Goal: Task Accomplishment & Management: Manage account settings

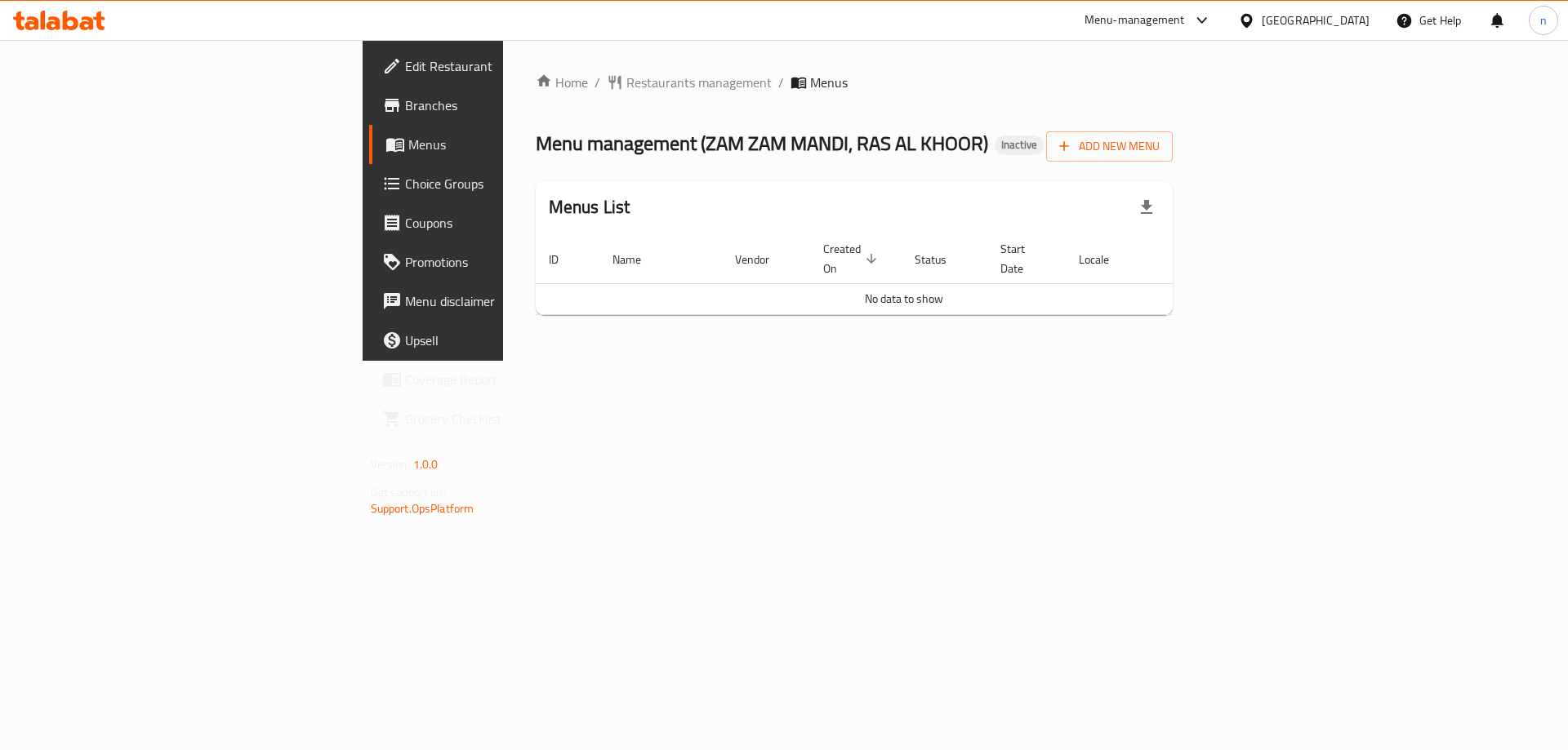
click at [405, 97] on span "Branches" at bounding box center [508, 106] width 206 height 20
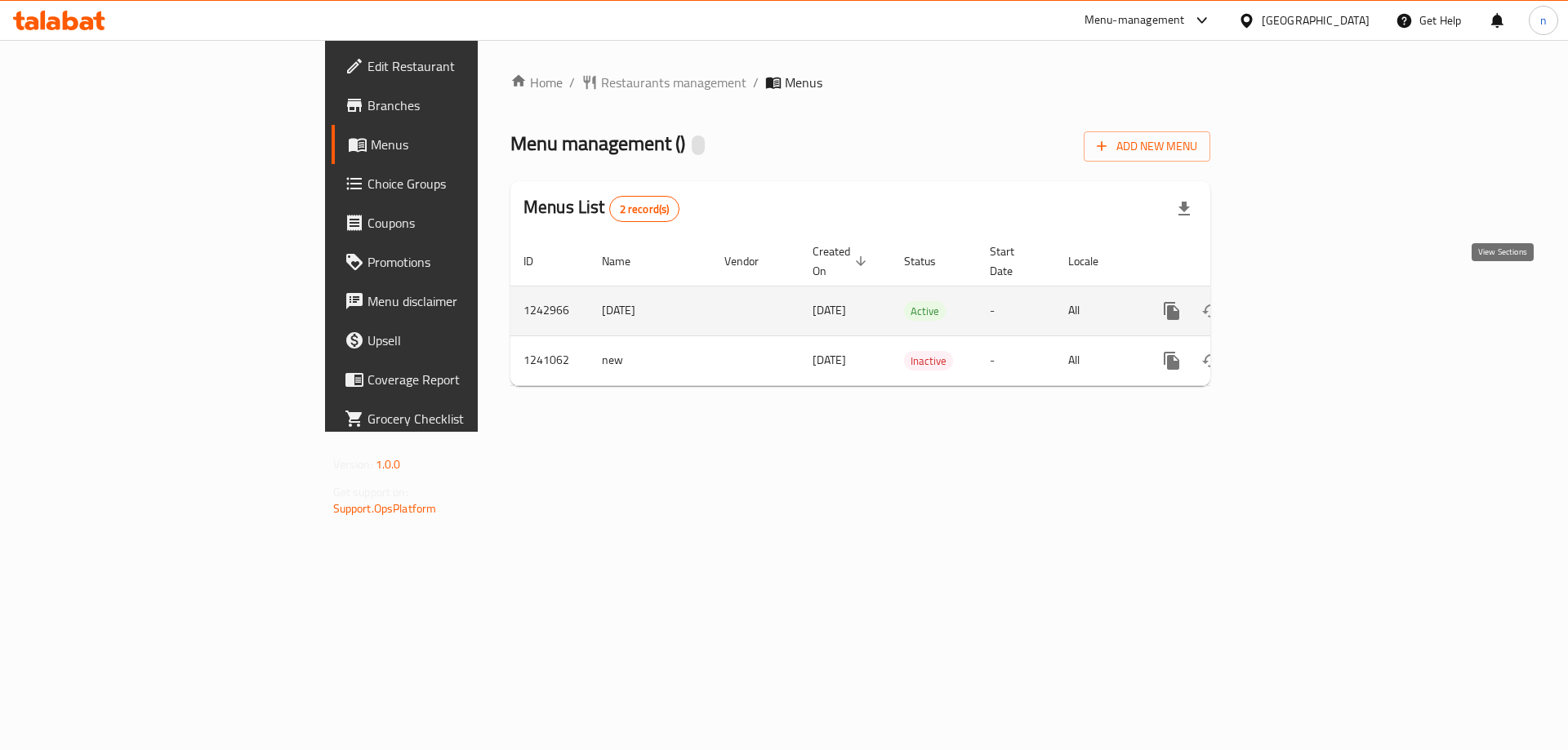
click at [1309, 292] on link "enhanced table" at bounding box center [1289, 310] width 39 height 39
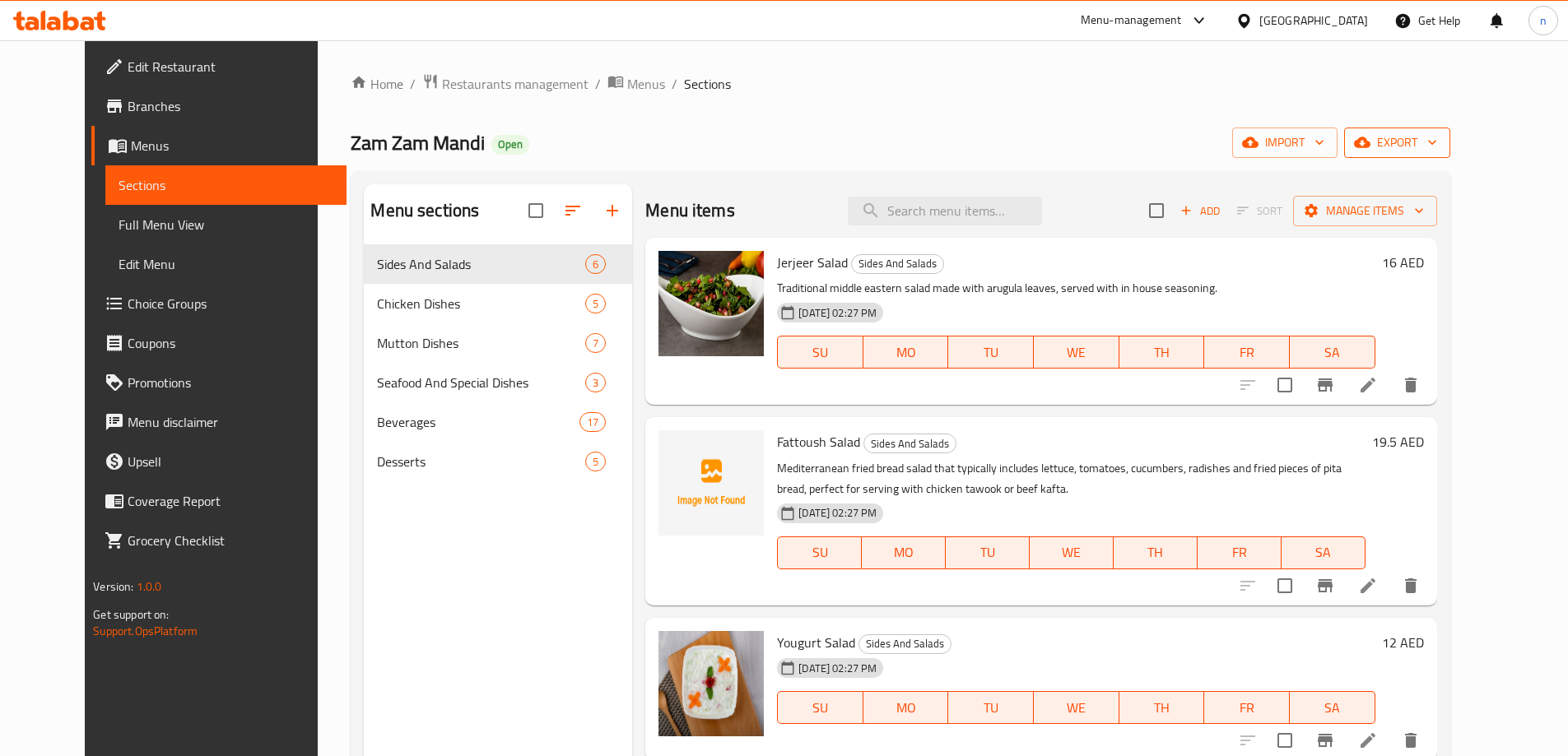
click at [1370, 139] on icon "button" at bounding box center [1363, 142] width 17 height 17
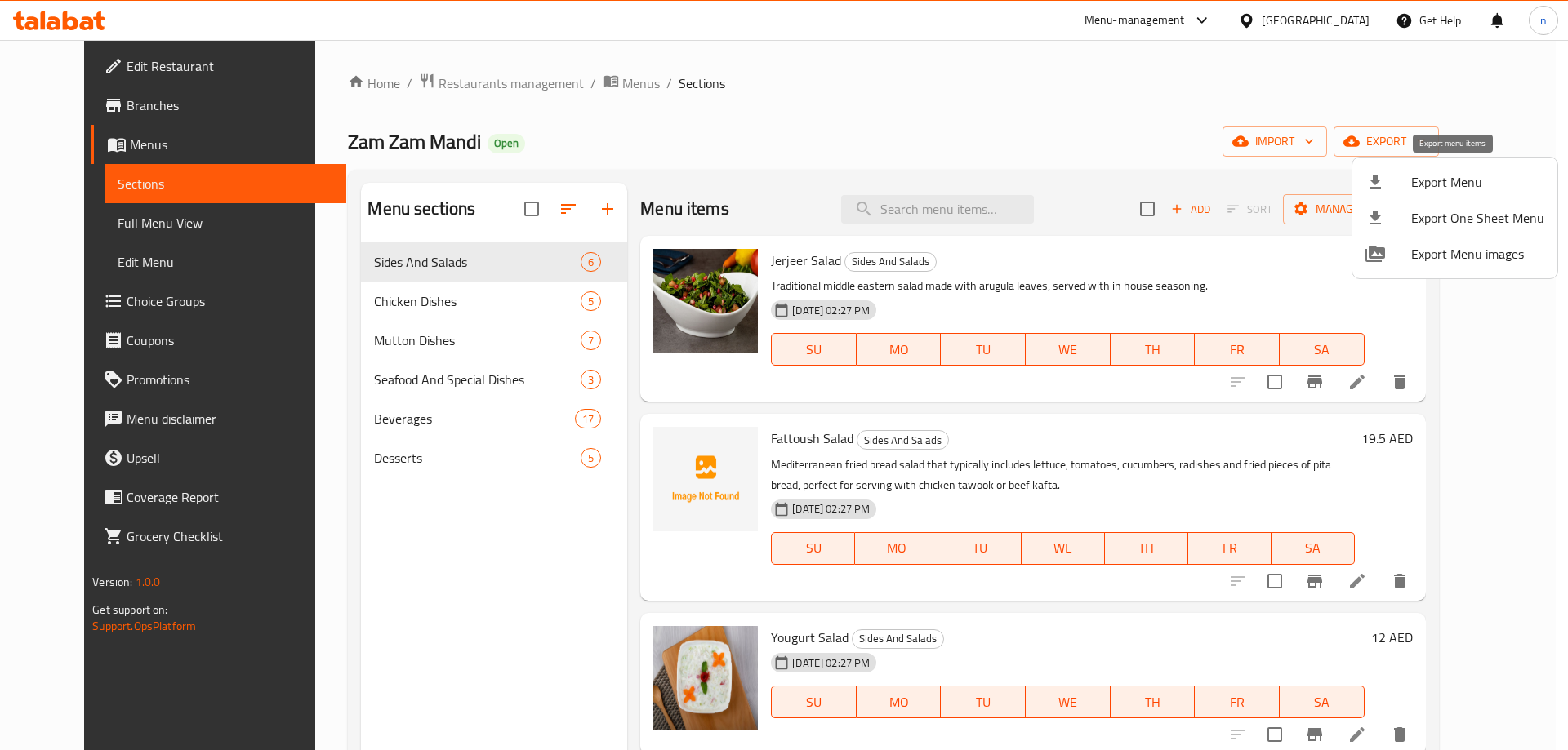
click at [1443, 172] on span "Export Menu" at bounding box center [1477, 182] width 133 height 20
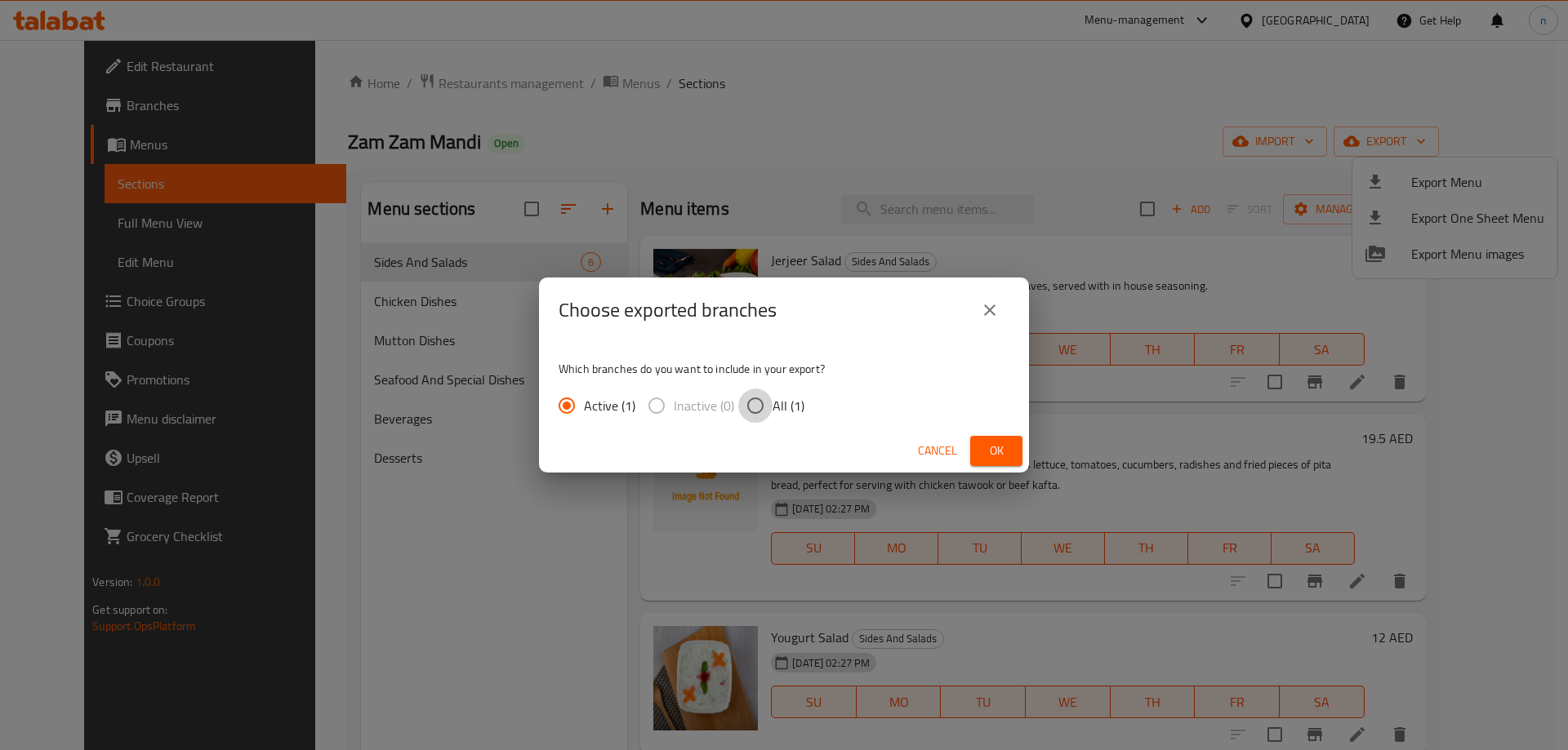
click at [756, 406] on input "All (1)" at bounding box center [755, 406] width 35 height 35
radio input "true"
click at [993, 437] on button "Ok" at bounding box center [995, 450] width 52 height 31
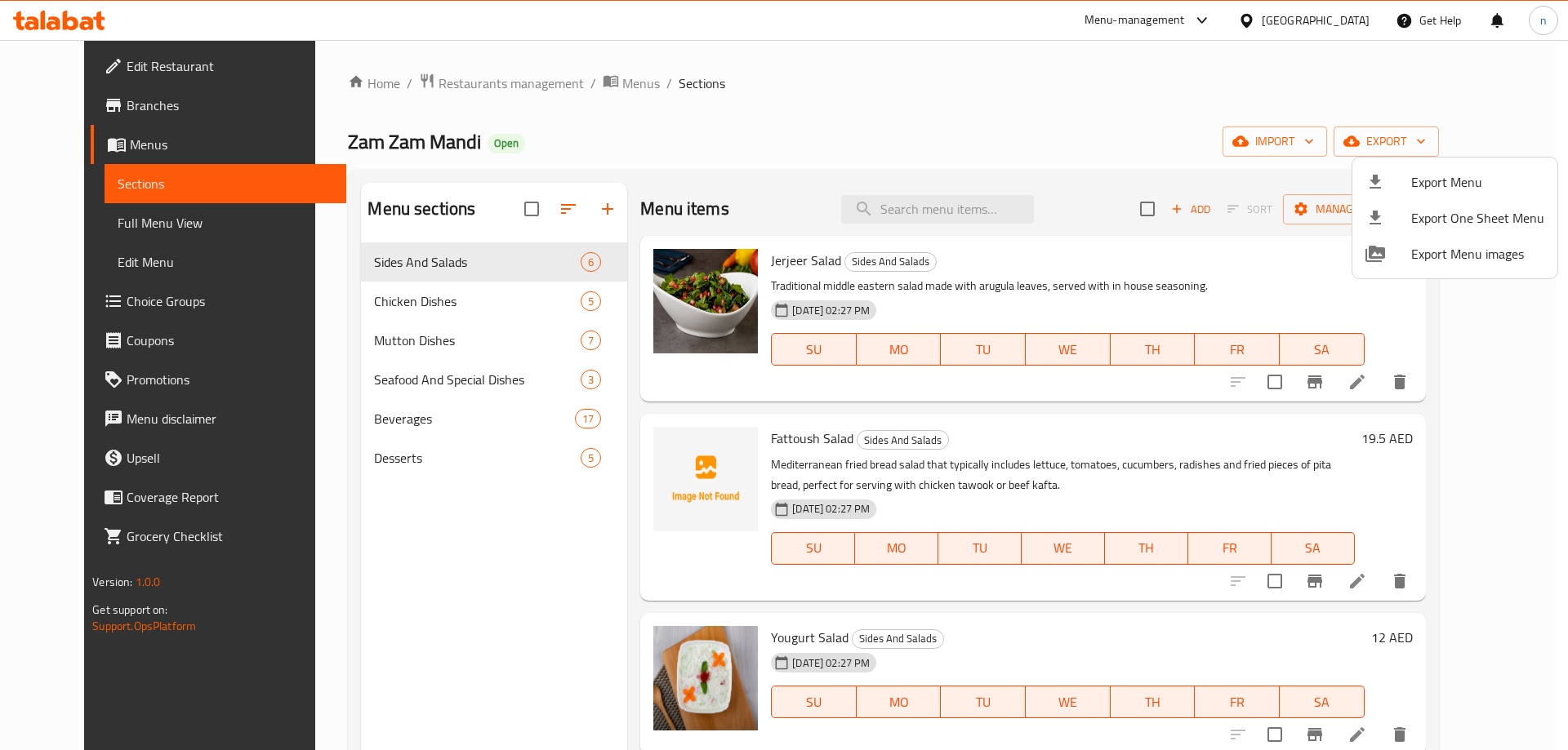
click at [176, 69] on div at bounding box center [784, 375] width 1568 height 750
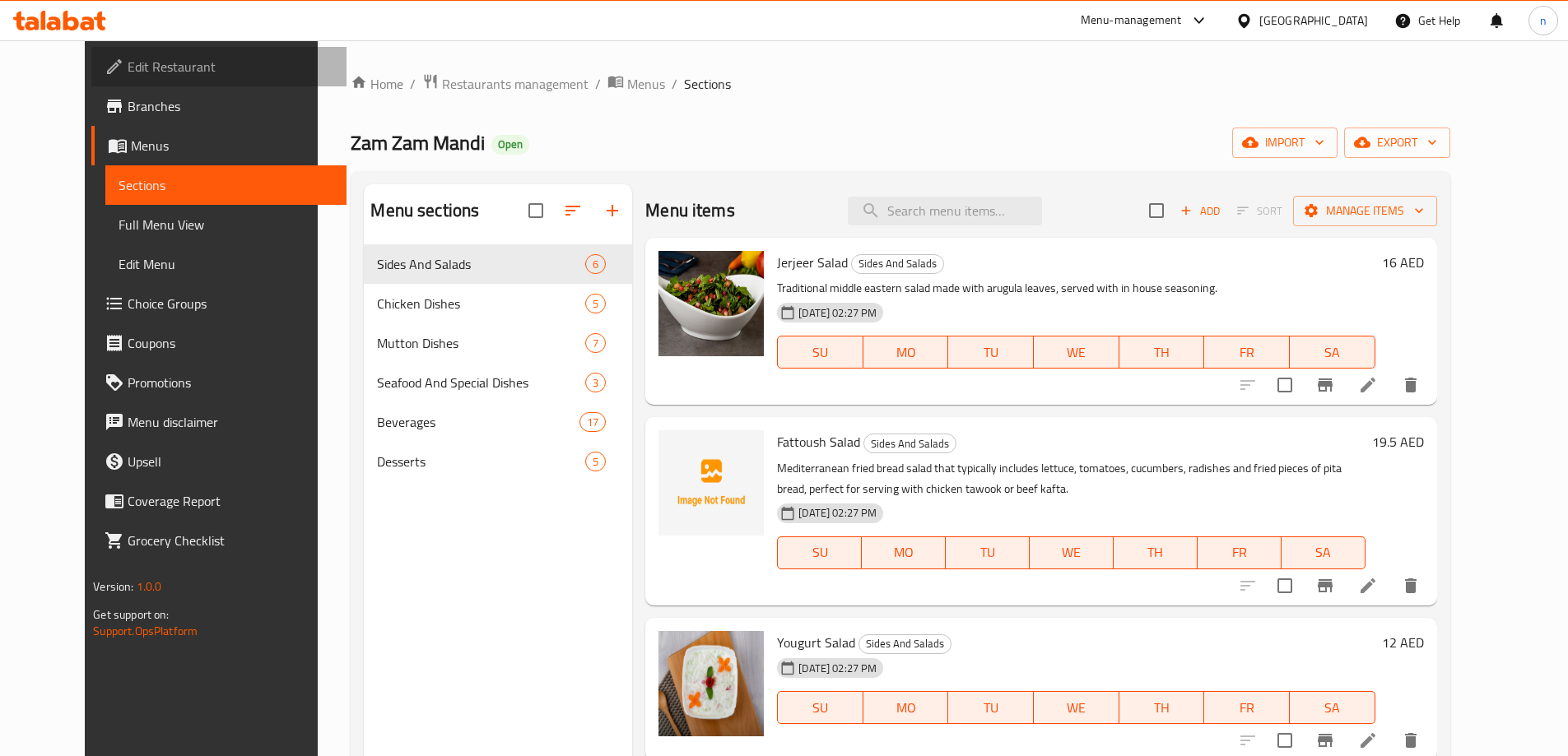
click at [161, 67] on span "Edit Restaurant" at bounding box center [230, 67] width 205 height 20
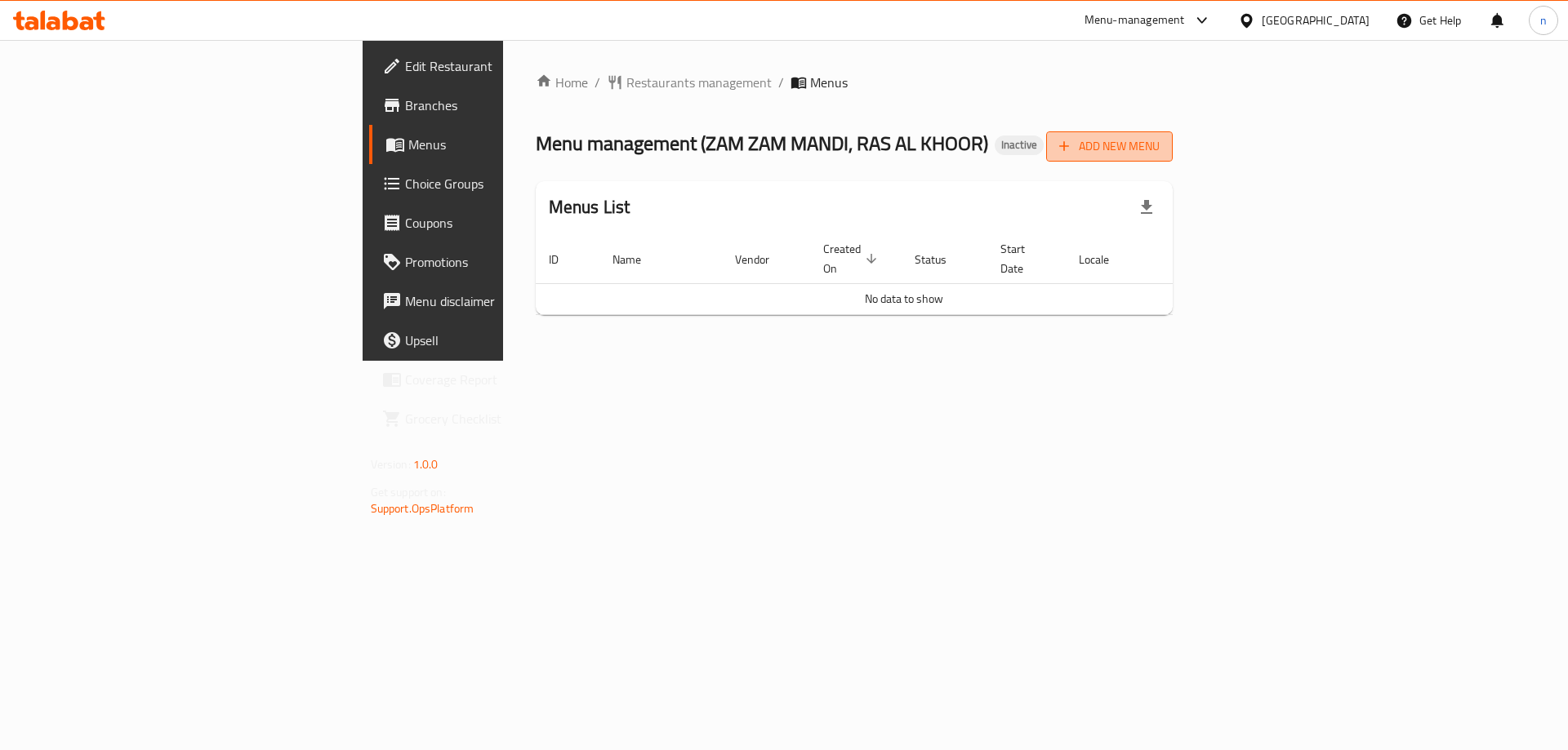
click at [1159, 144] on span "Add New Menu" at bounding box center [1109, 146] width 101 height 21
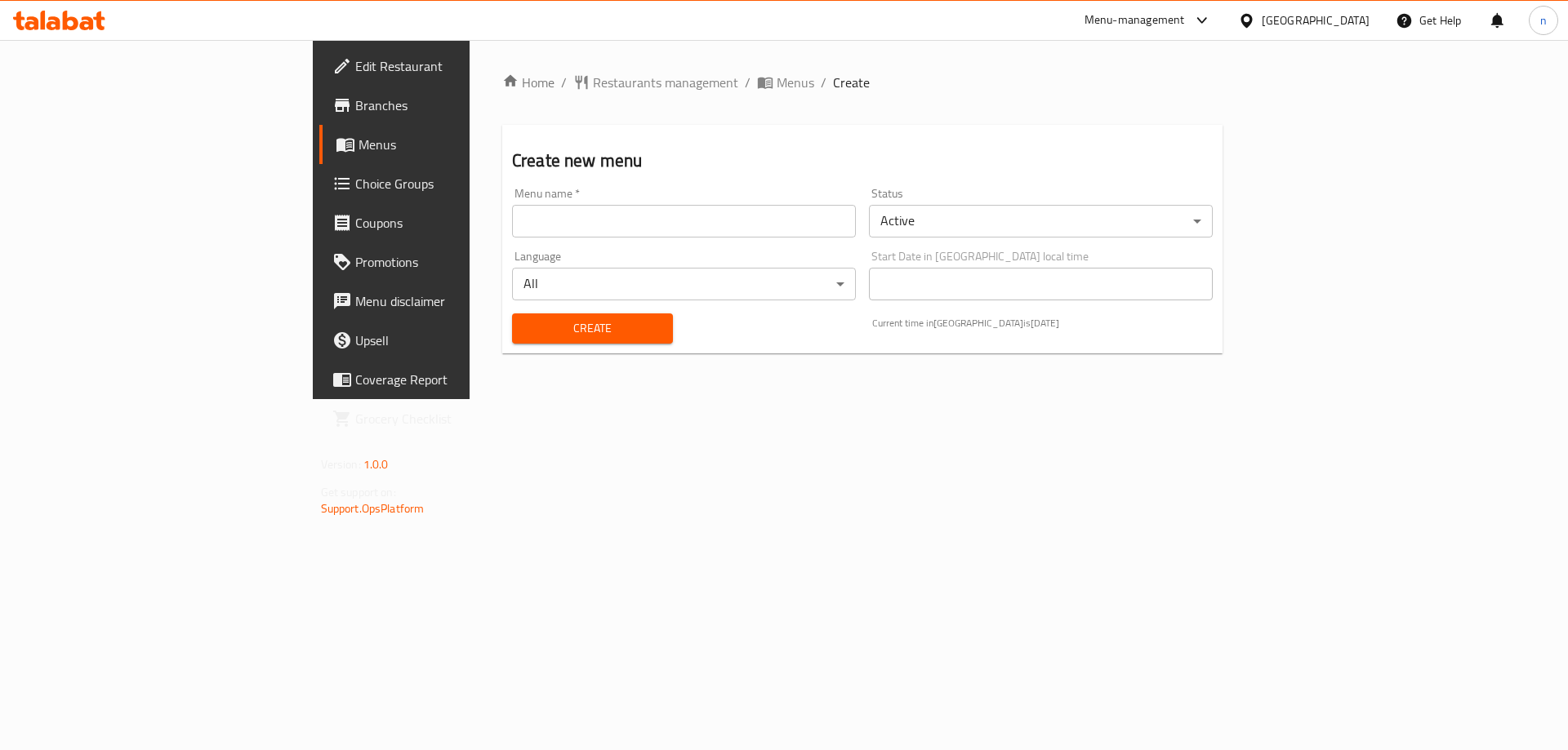
click at [505, 234] on div "Menu name   * Menu name *" at bounding box center [683, 213] width 357 height 63
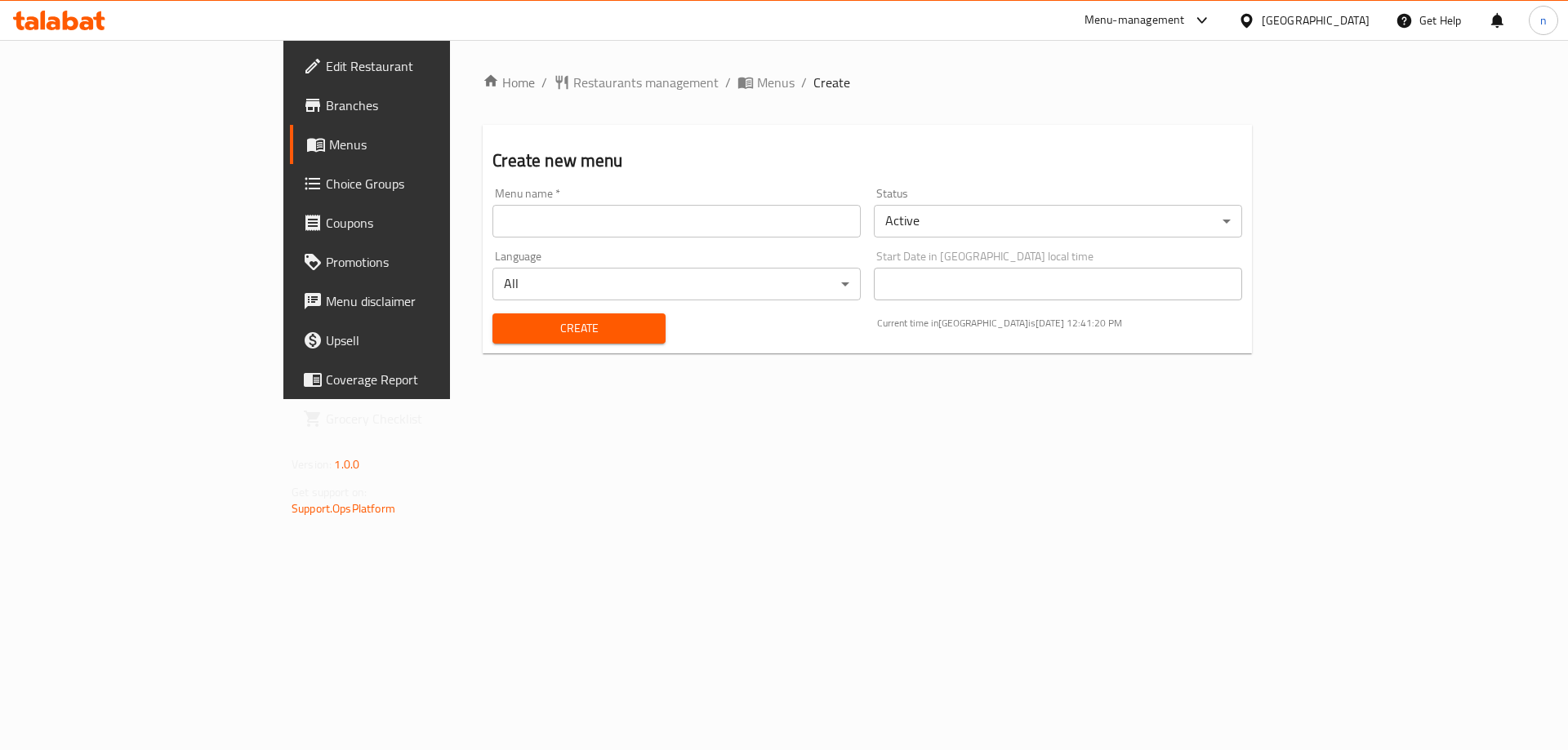
click at [493, 224] on input "text" at bounding box center [677, 221] width 368 height 33
click at [493, 217] on input "final menu 18/9" at bounding box center [677, 221] width 368 height 33
type input "final menu 19/9"
click at [505, 337] on span "Create" at bounding box center [578, 328] width 146 height 21
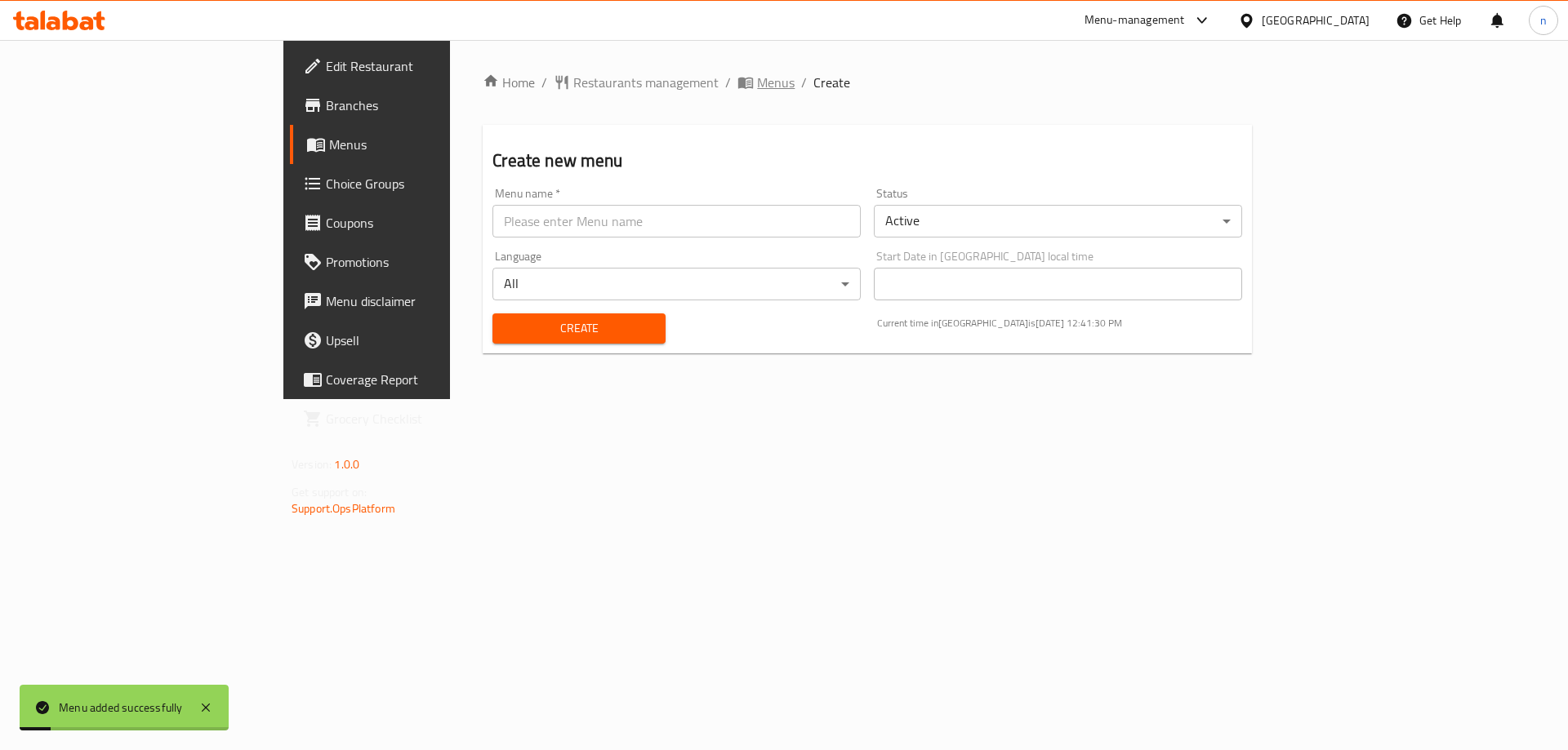
click at [757, 82] on span "Menus" at bounding box center [776, 83] width 38 height 20
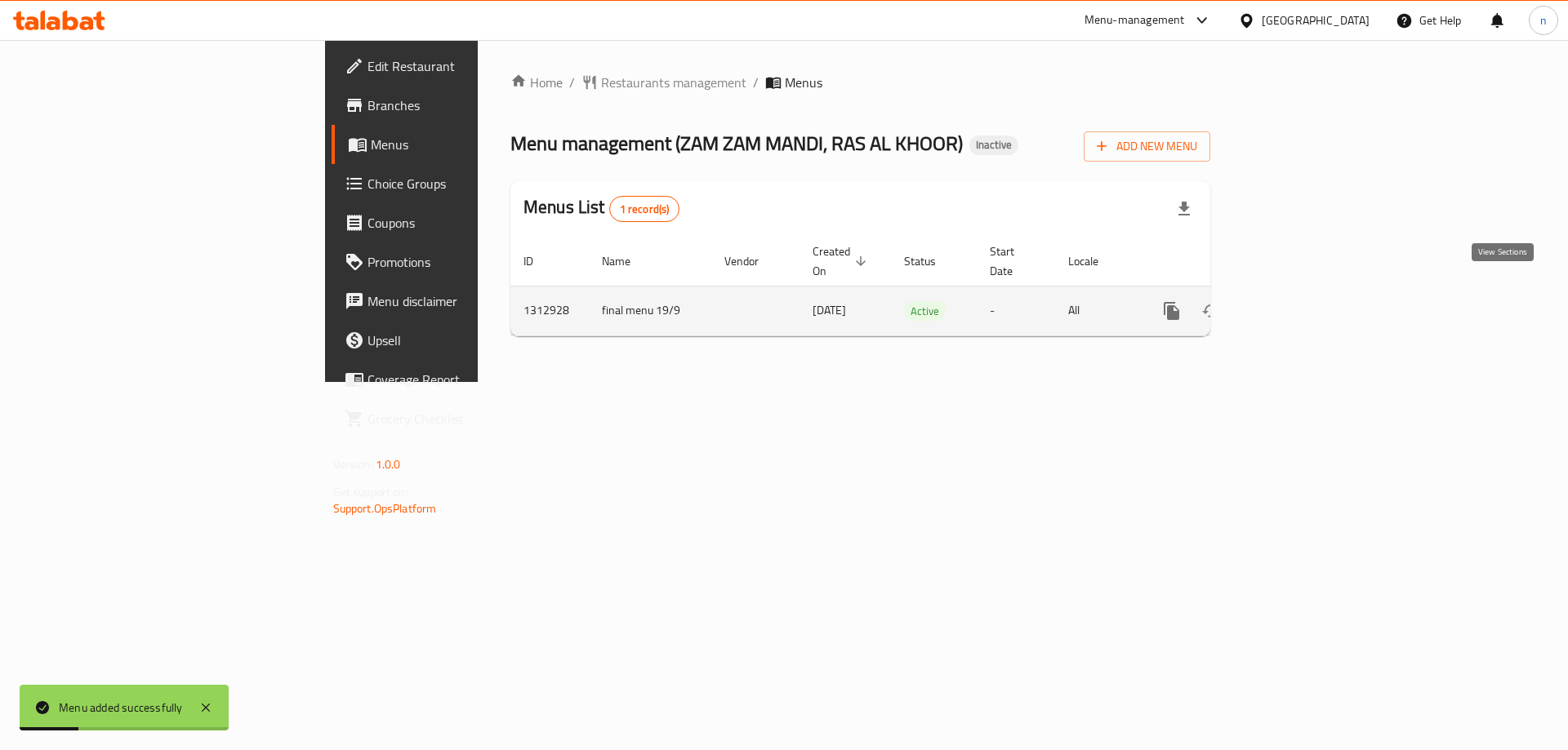
click at [1309, 295] on link "enhanced table" at bounding box center [1289, 310] width 39 height 39
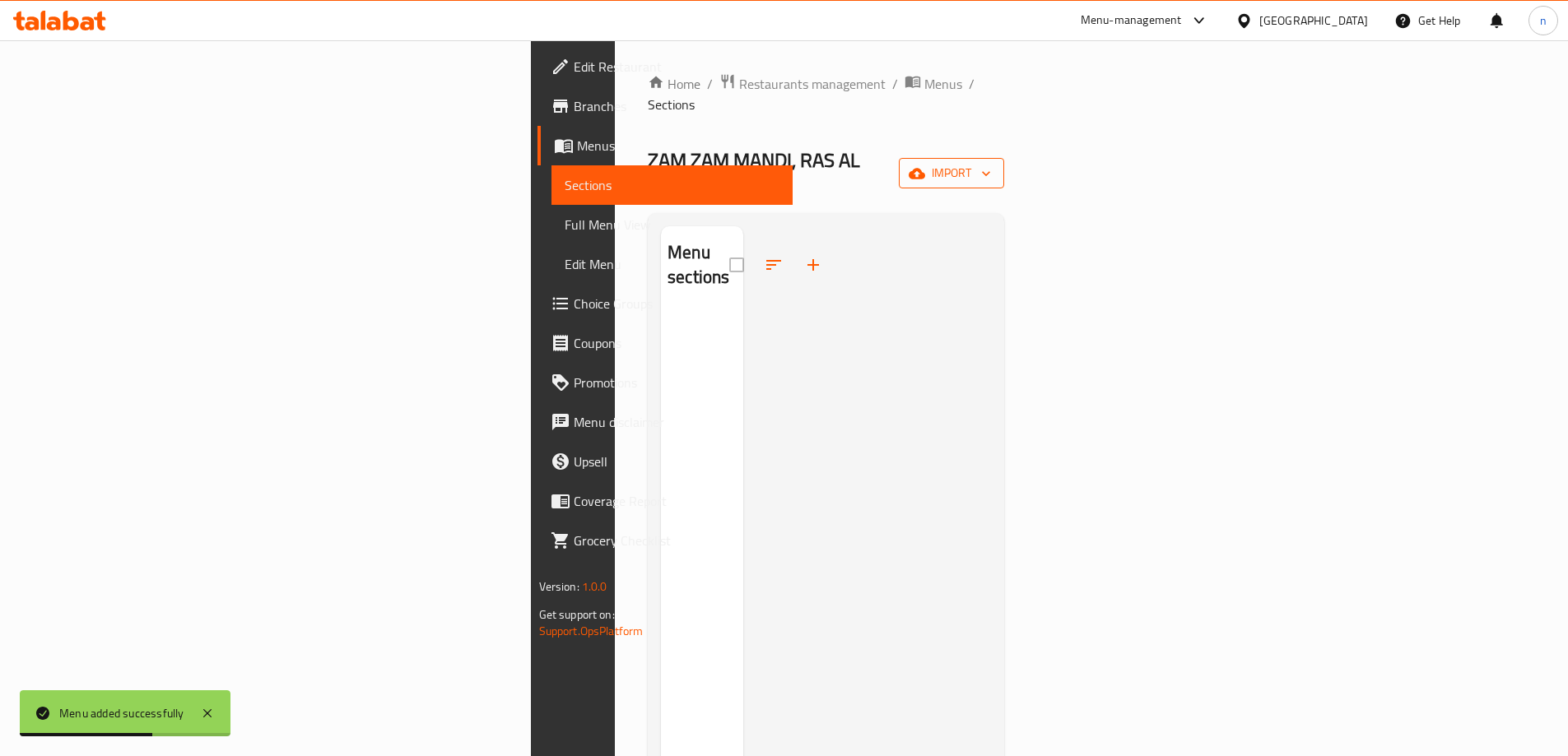
click at [925, 166] on icon "button" at bounding box center [917, 174] width 17 height 17
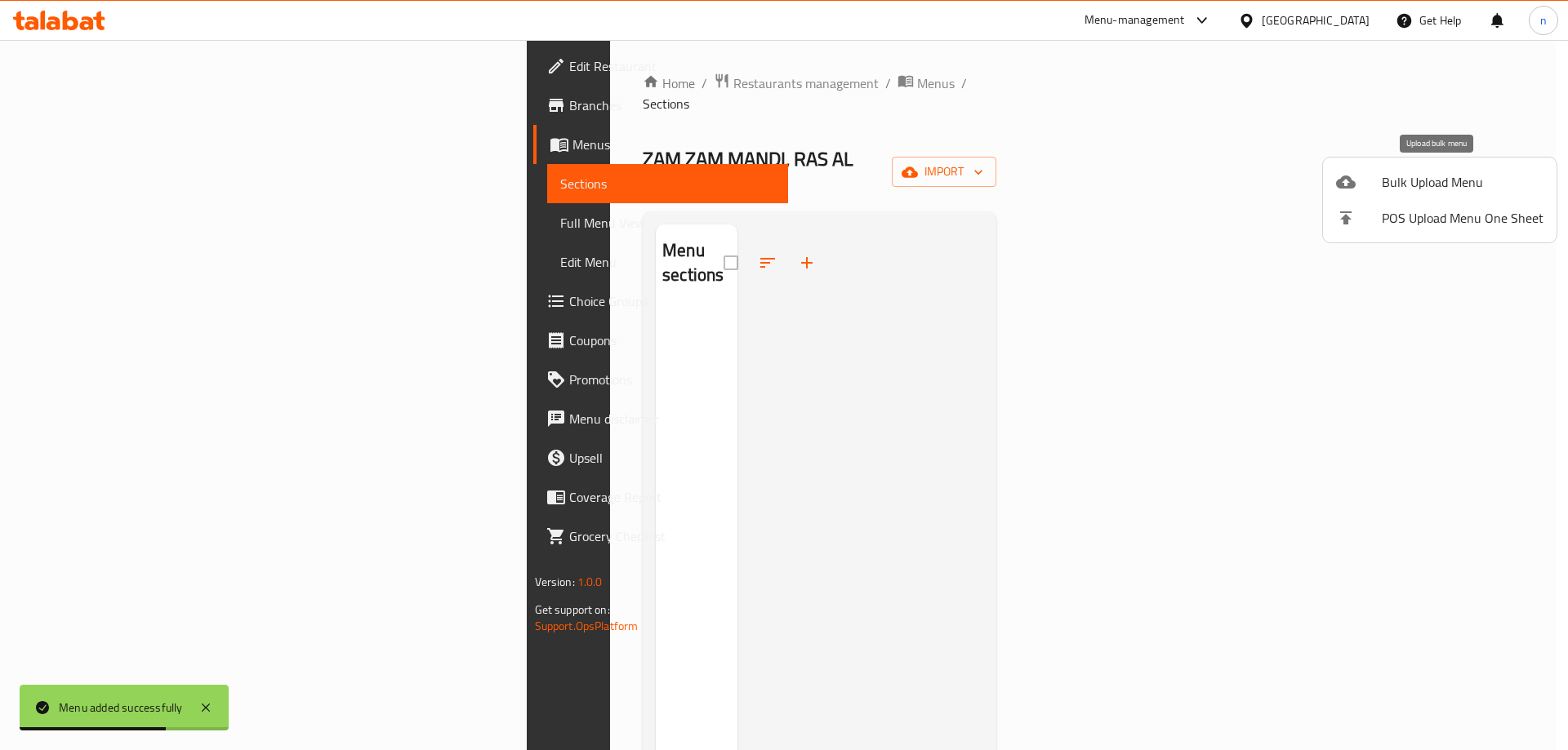
click at [1406, 182] on span "Bulk Upload Menu" at bounding box center [1462, 182] width 162 height 20
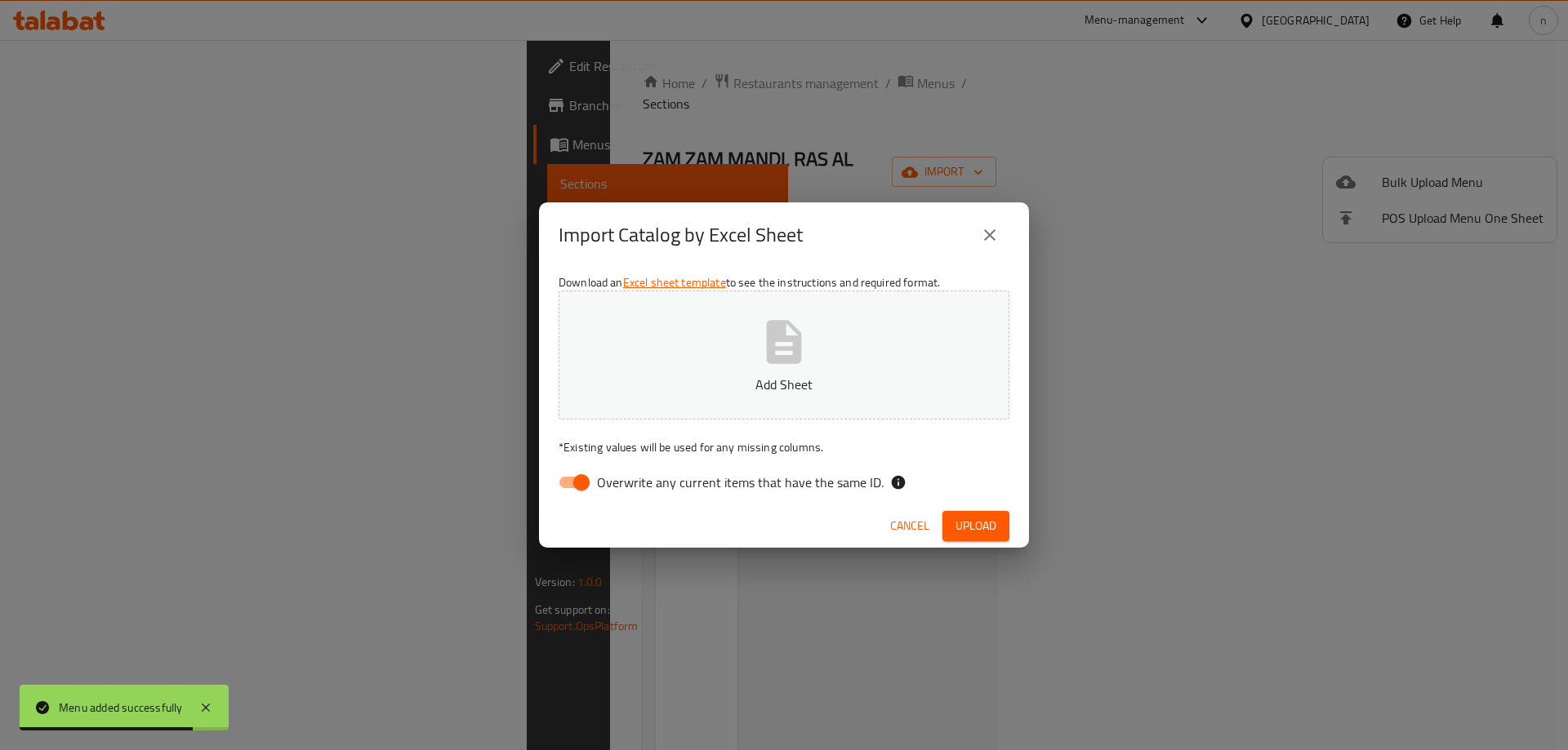
click at [558, 483] on input "Overwrite any current items that have the same ID." at bounding box center [581, 483] width 93 height 31
checkbox input "false"
click at [678, 410] on button "Add Sheet" at bounding box center [784, 355] width 451 height 129
click at [970, 531] on span "Upload" at bounding box center [975, 526] width 40 height 21
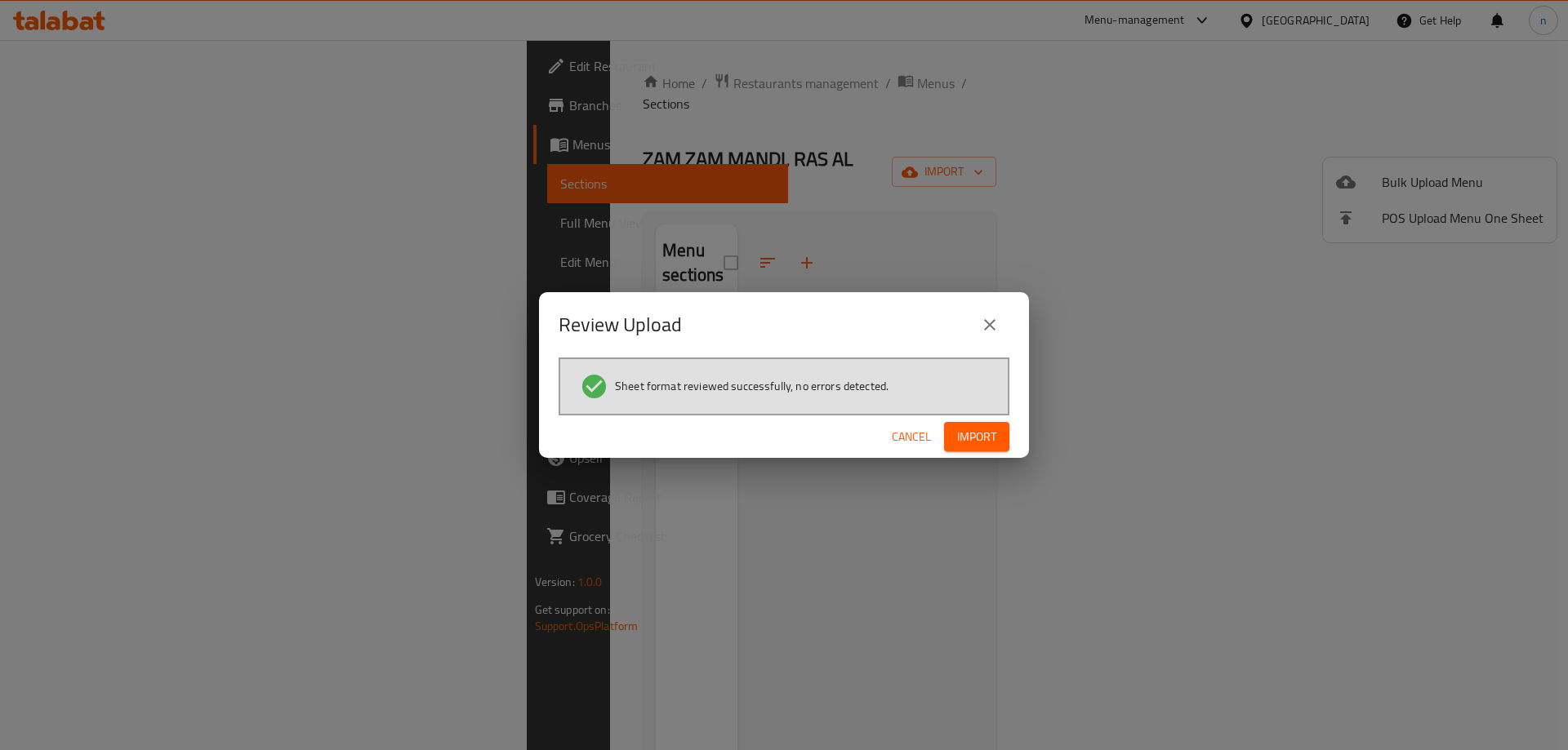
click at [975, 432] on span "Import" at bounding box center [976, 436] width 39 height 21
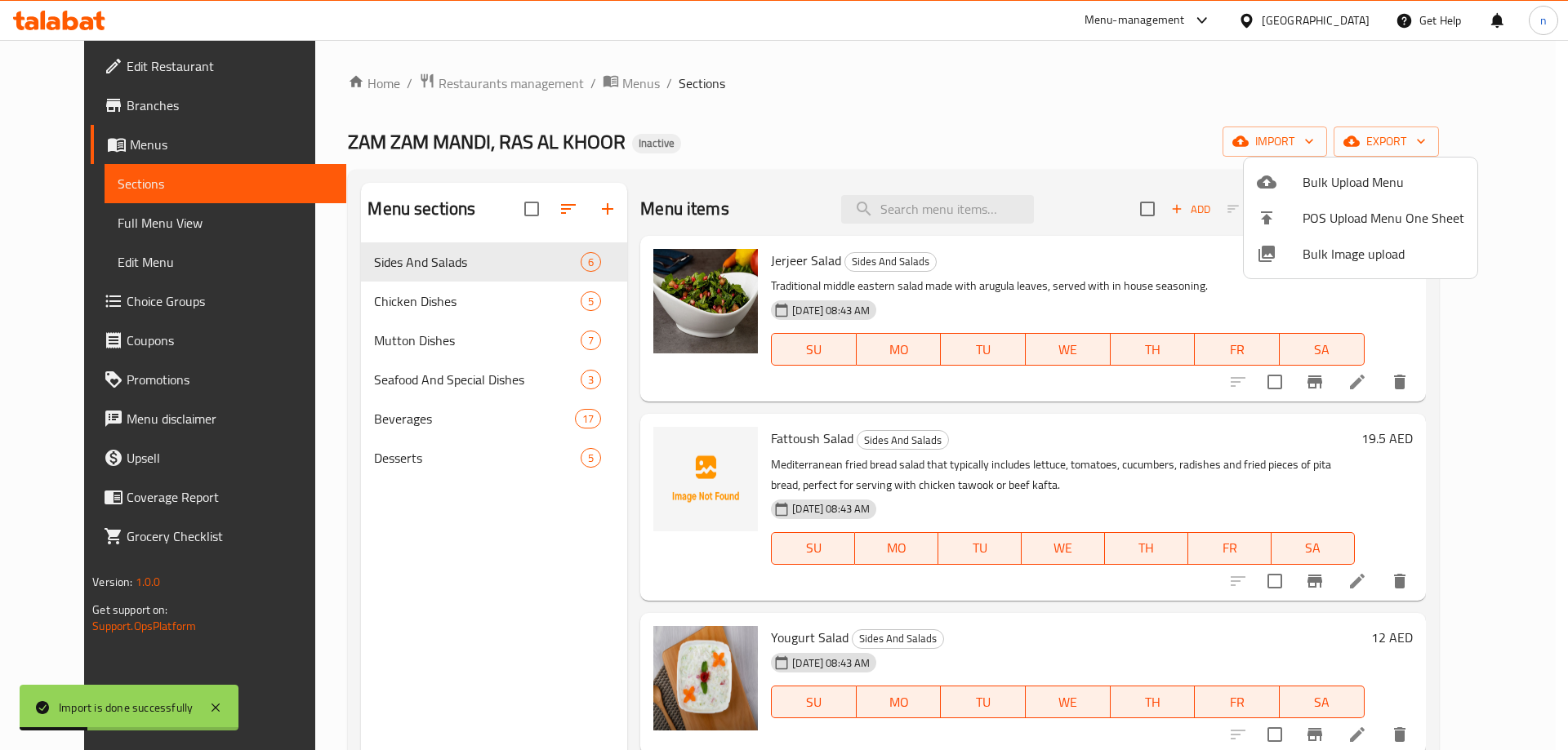
click at [109, 221] on div at bounding box center [784, 375] width 1568 height 750
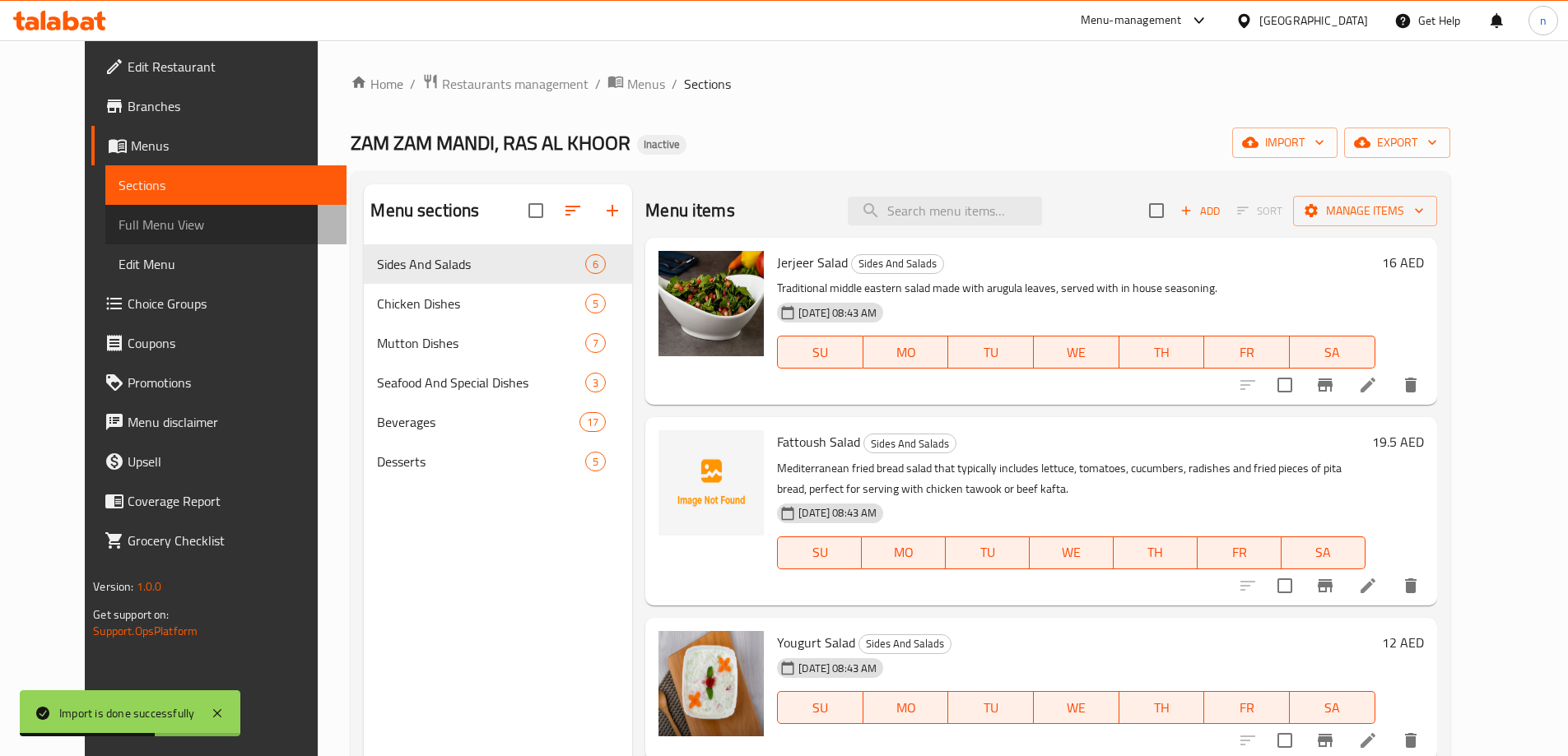
click at [126, 223] on span "Full Menu View" at bounding box center [225, 225] width 215 height 20
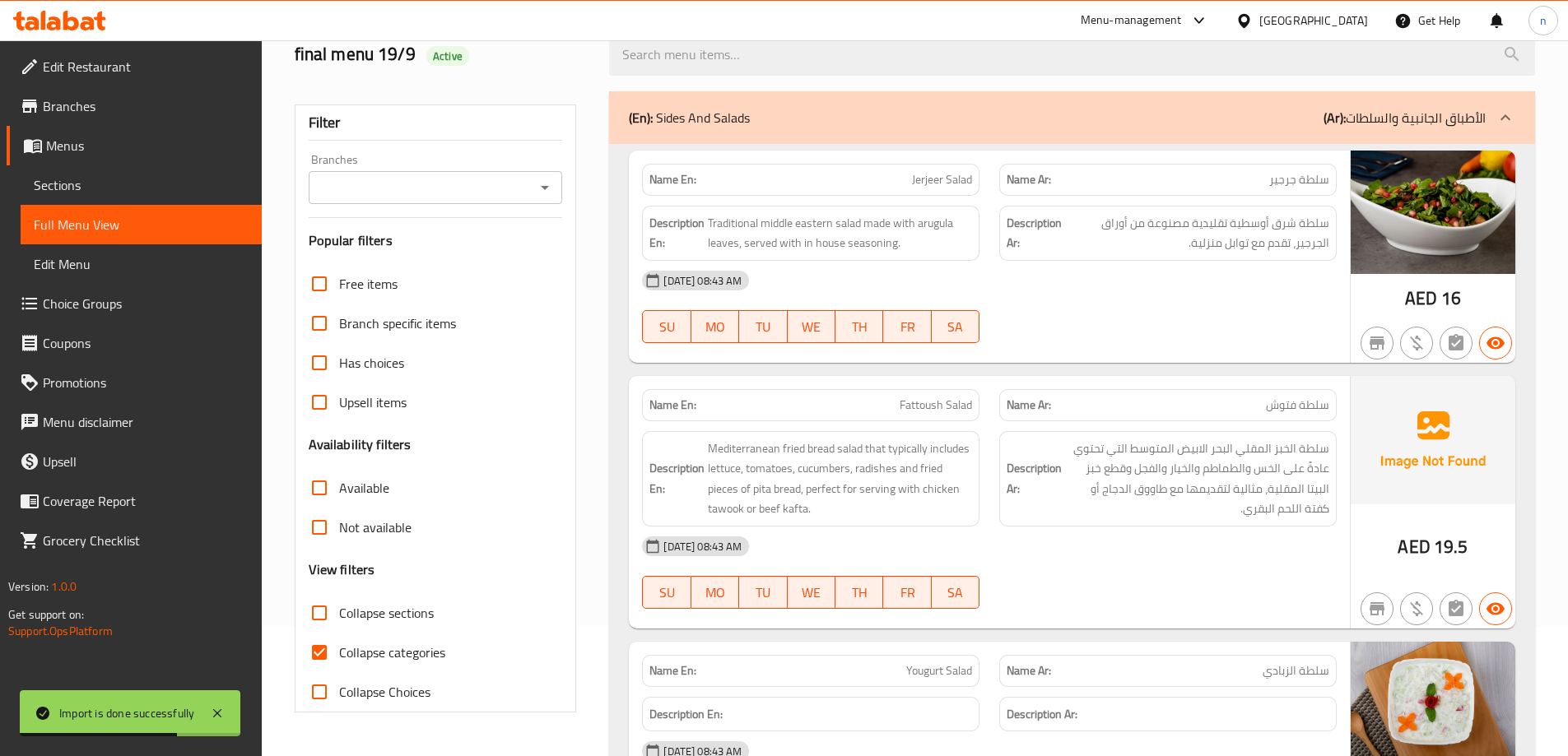
scroll to position [329, 0]
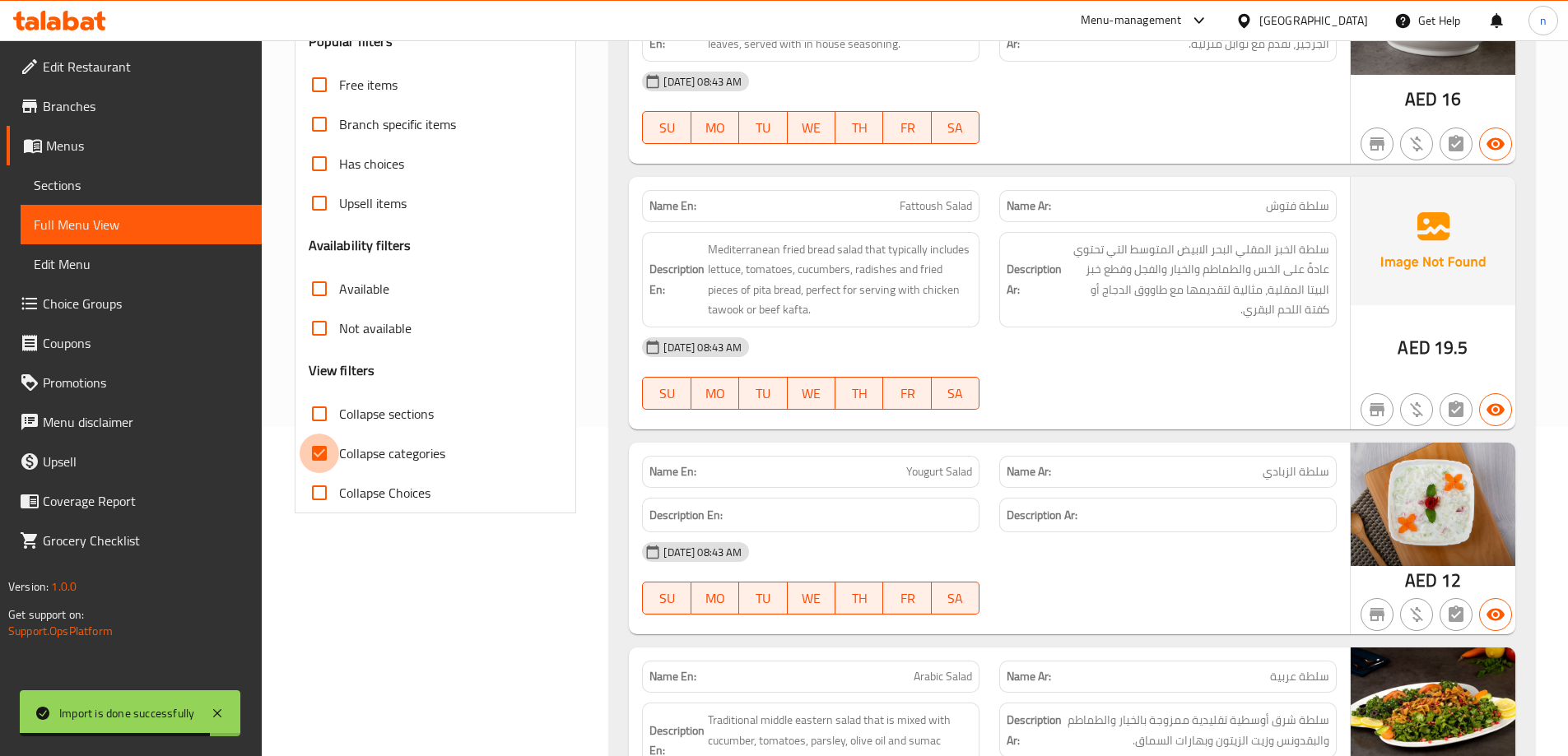
click at [333, 450] on input "Collapse categories" at bounding box center [319, 452] width 39 height 39
click at [306, 456] on input "Collapse categories" at bounding box center [319, 452] width 39 height 39
click at [320, 451] on input "Collapse categories" at bounding box center [319, 452] width 39 height 39
checkbox input "false"
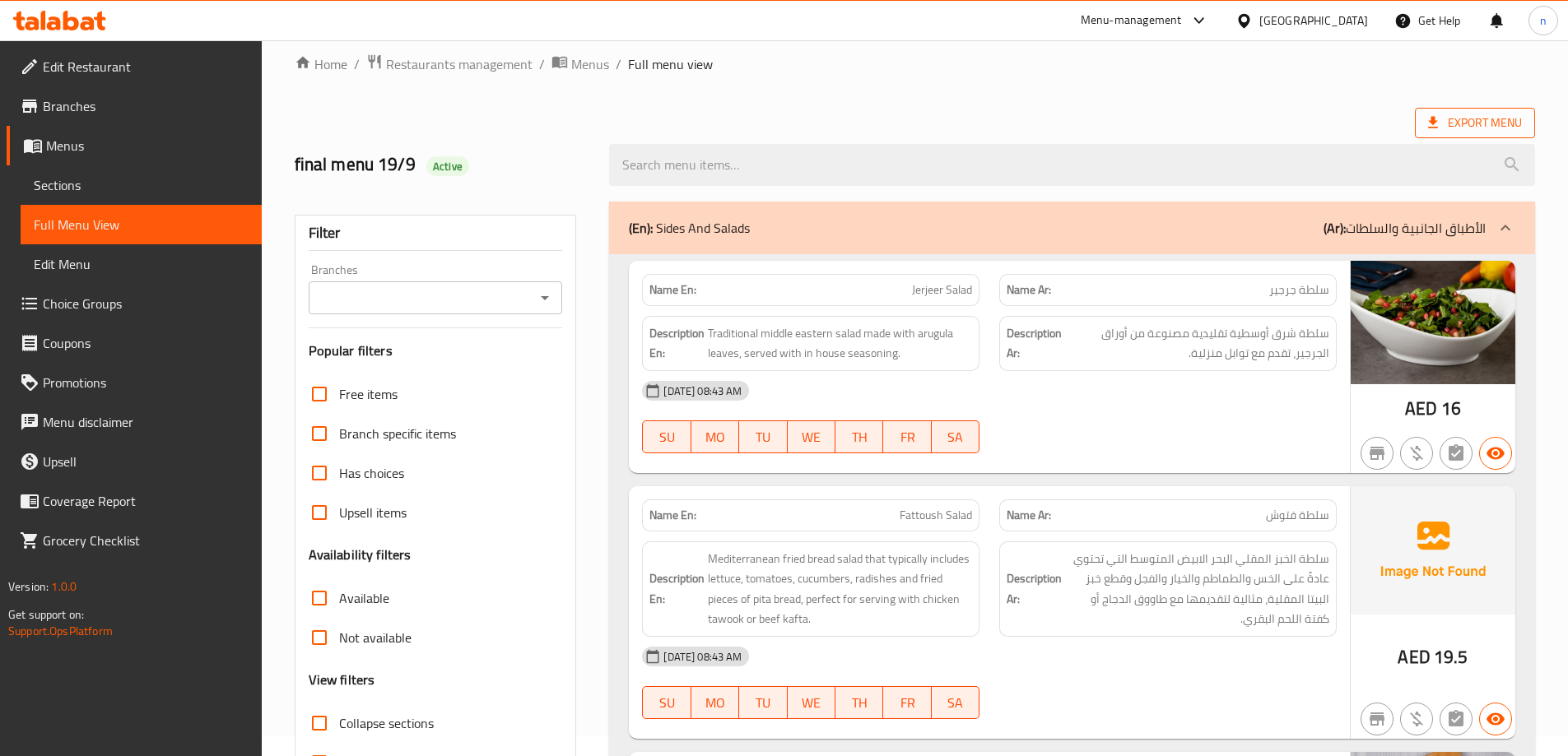
scroll to position [0, 0]
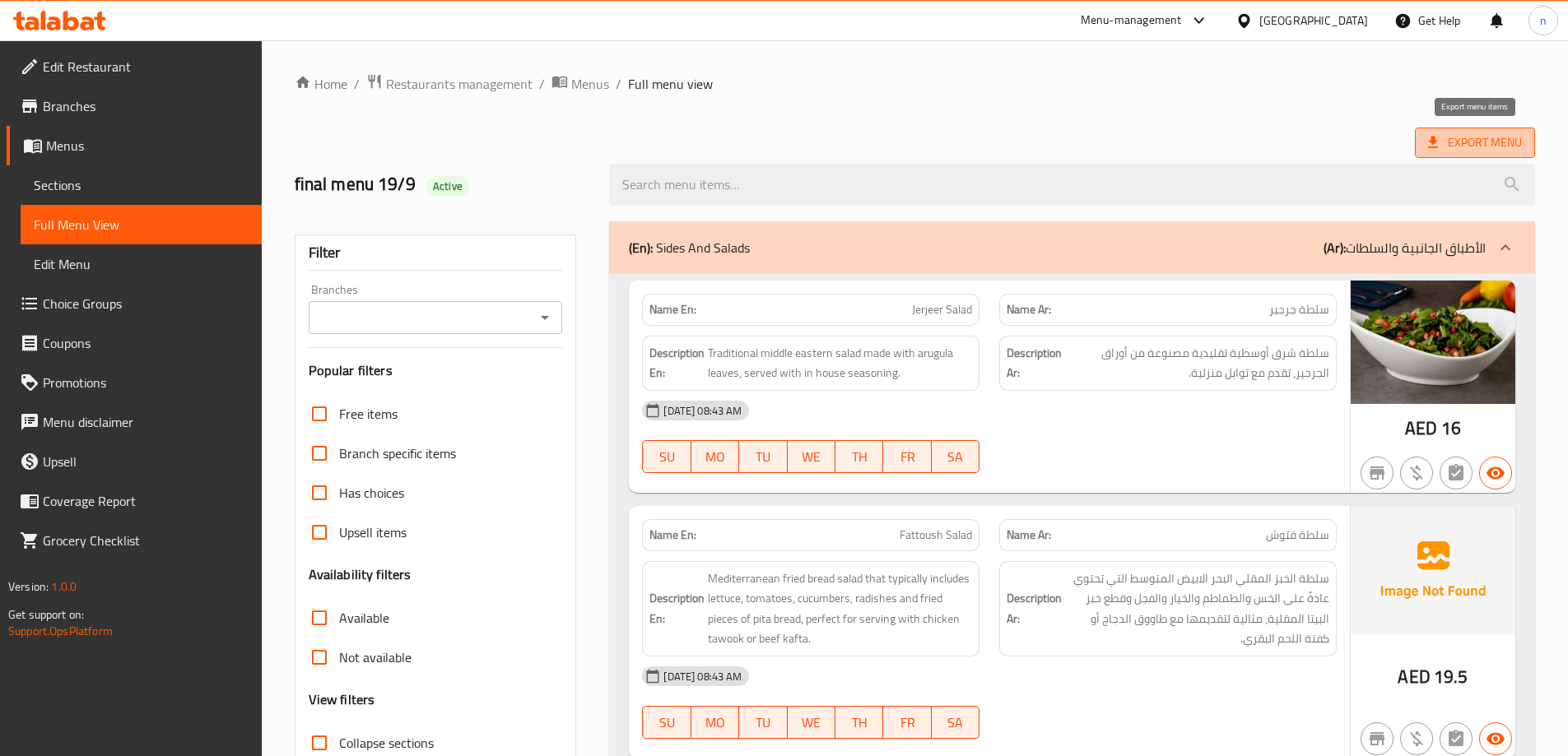
click at [1468, 144] on span "Export Menu" at bounding box center [1475, 142] width 94 height 21
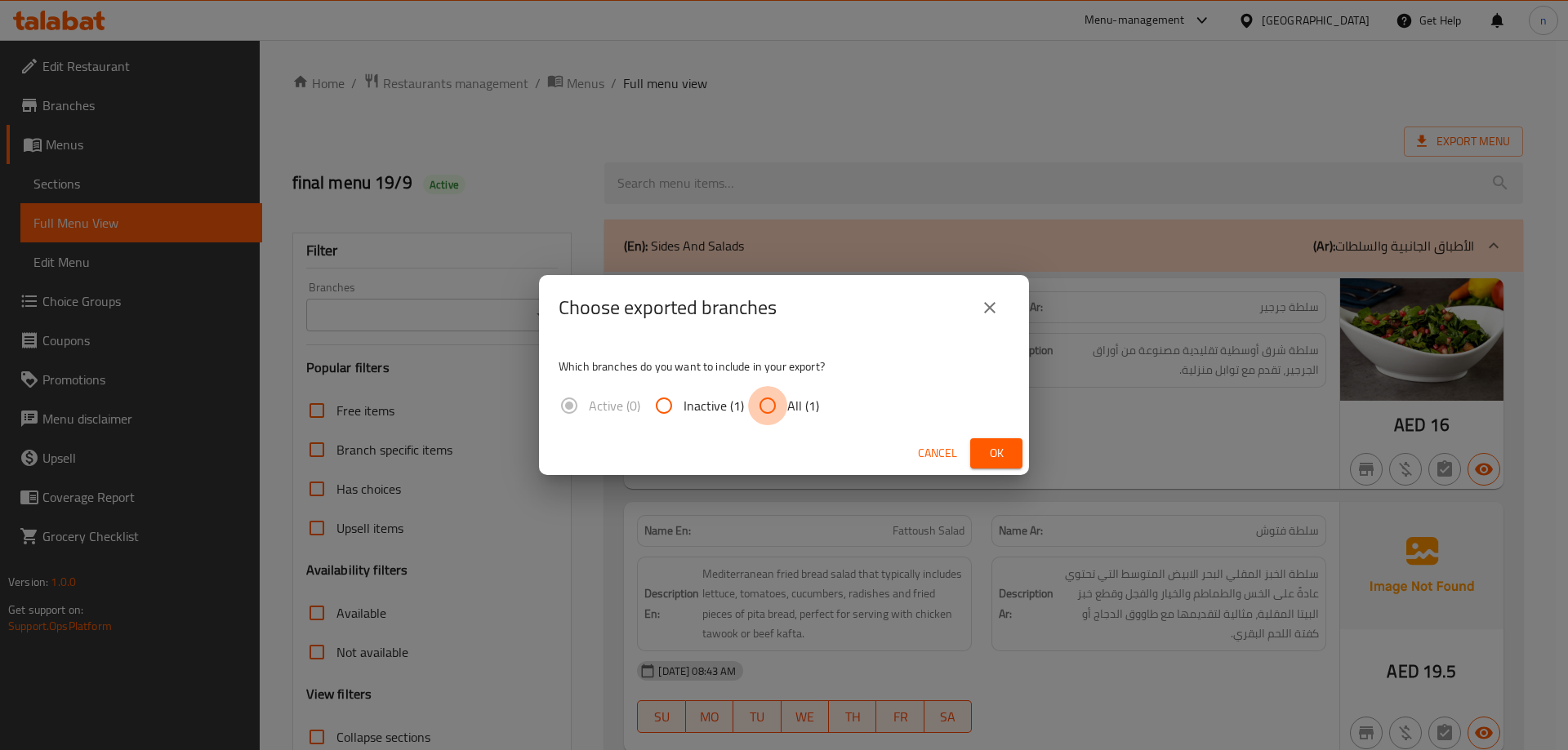
click at [774, 400] on input "All (1)" at bounding box center [767, 405] width 39 height 39
radio input "true"
click at [991, 446] on span "Ok" at bounding box center [996, 453] width 26 height 21
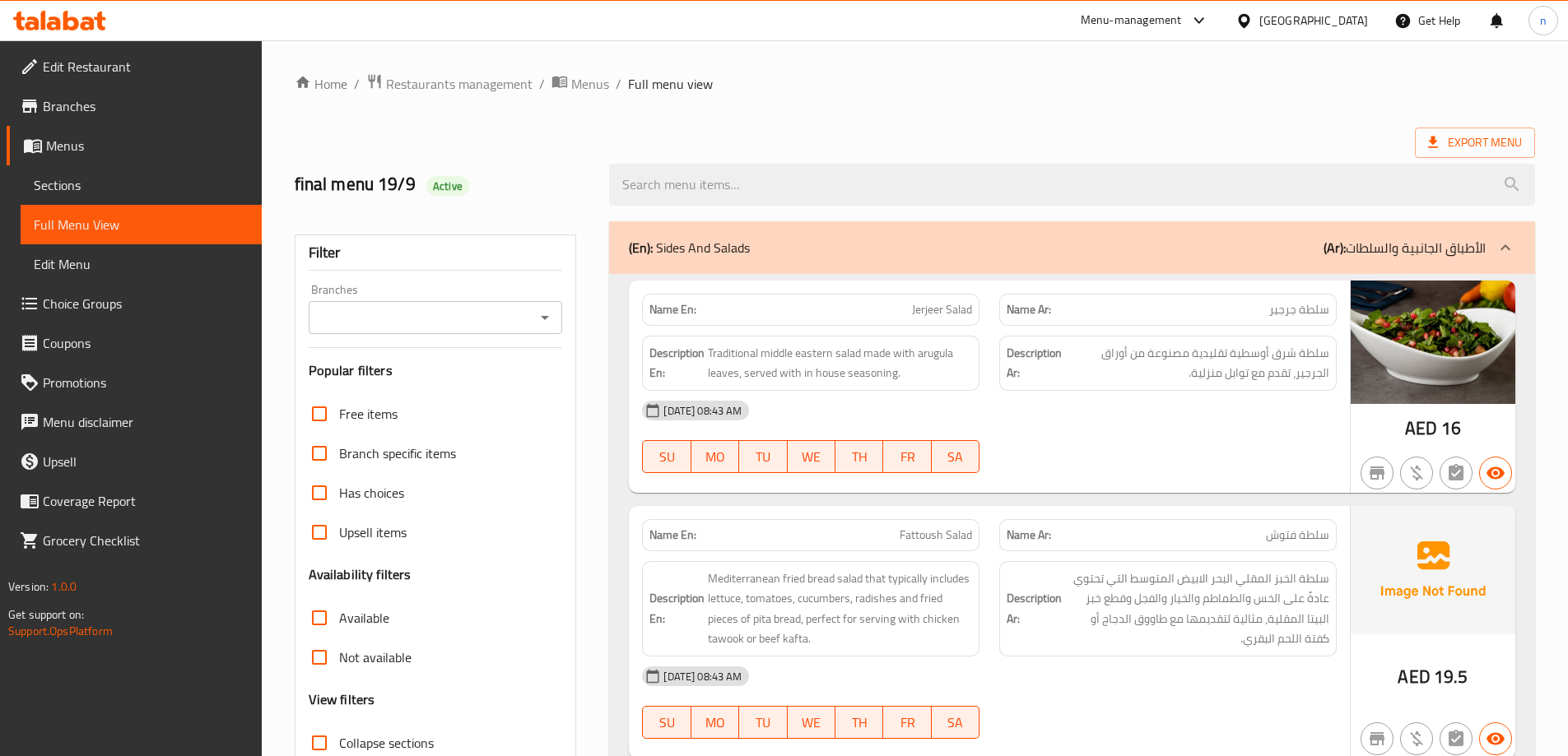
click at [808, 131] on div "Export Menu" at bounding box center [914, 142] width 1240 height 31
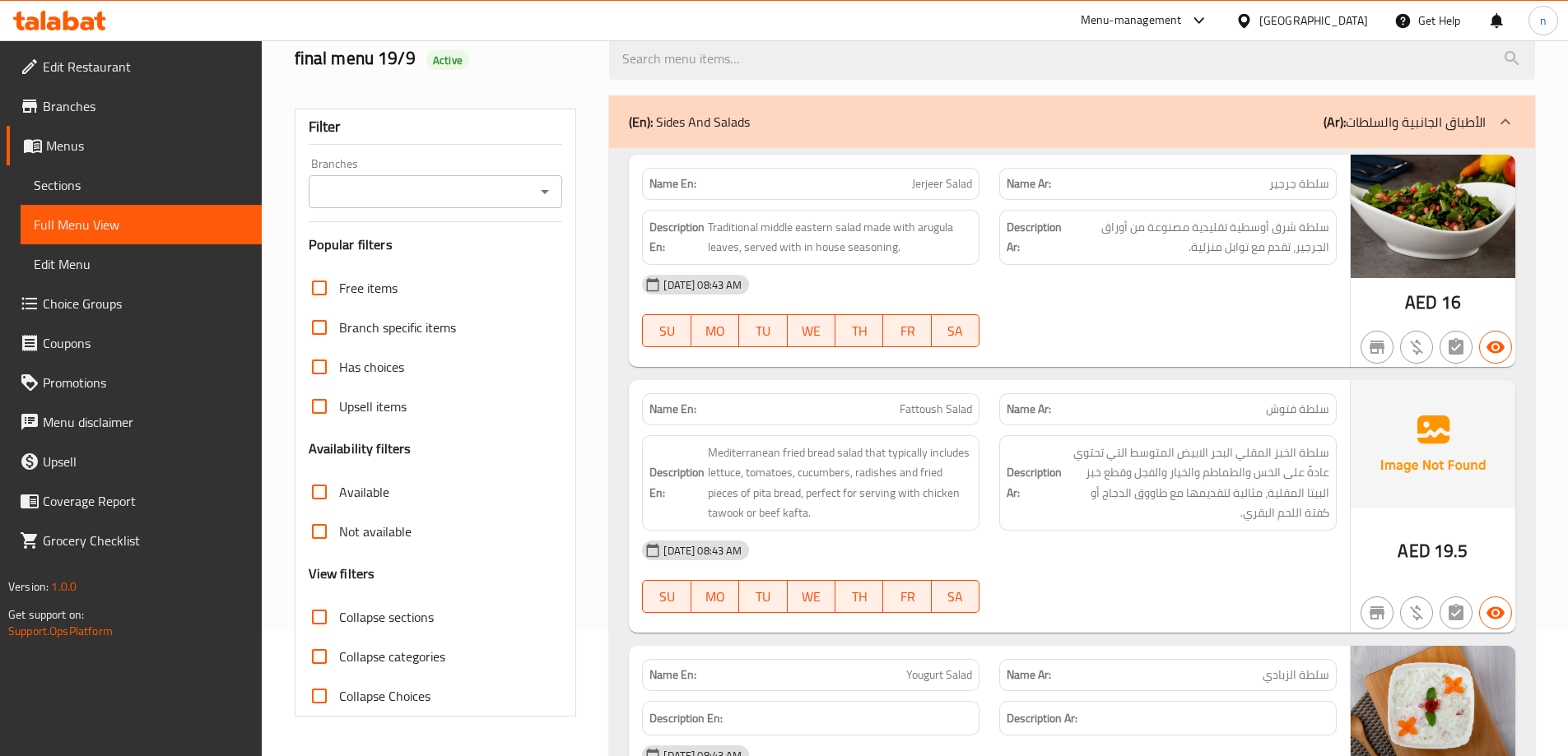
scroll to position [165, 0]
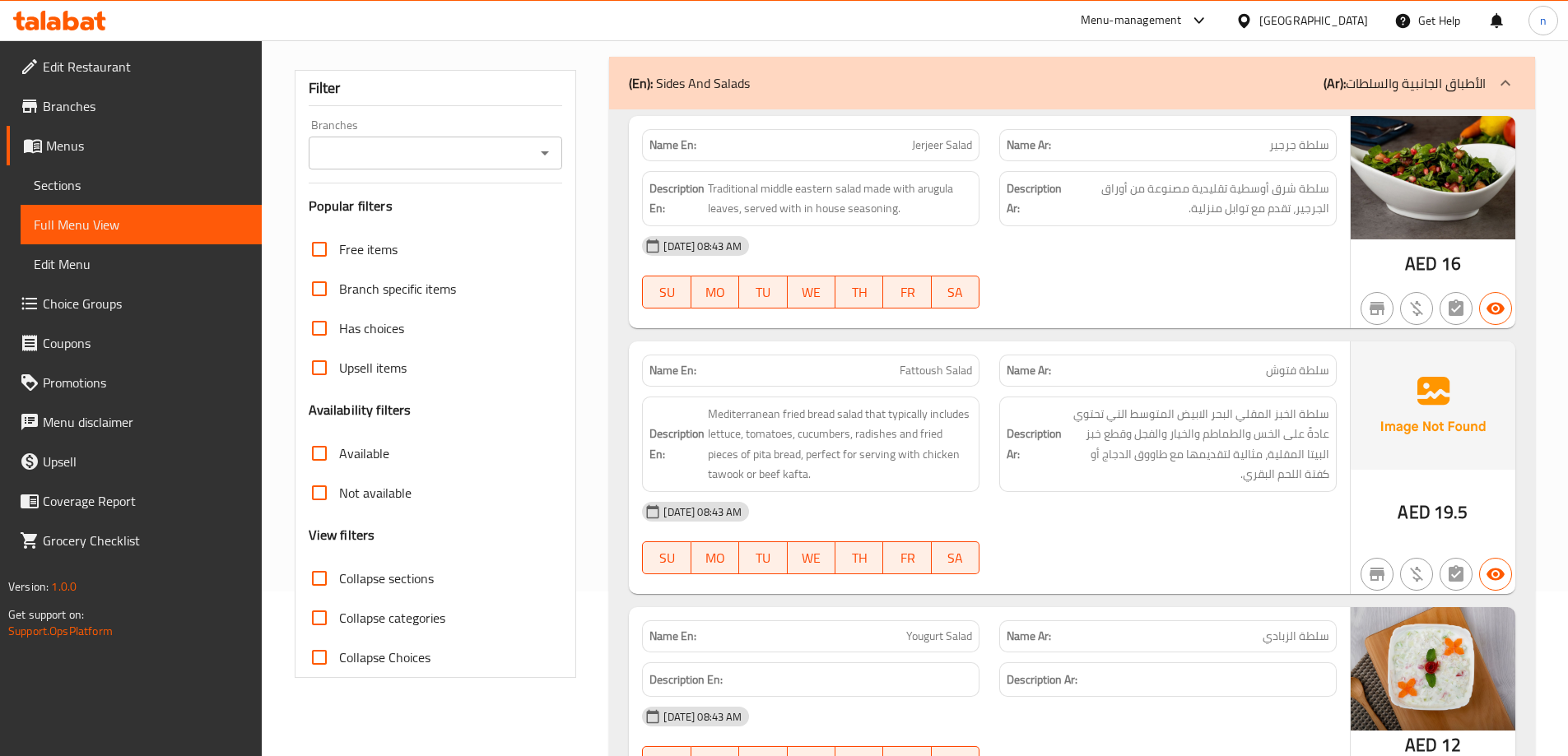
click at [127, 94] on link "Branches" at bounding box center [134, 106] width 255 height 39
